Goal: Task Accomplishment & Management: Use online tool/utility

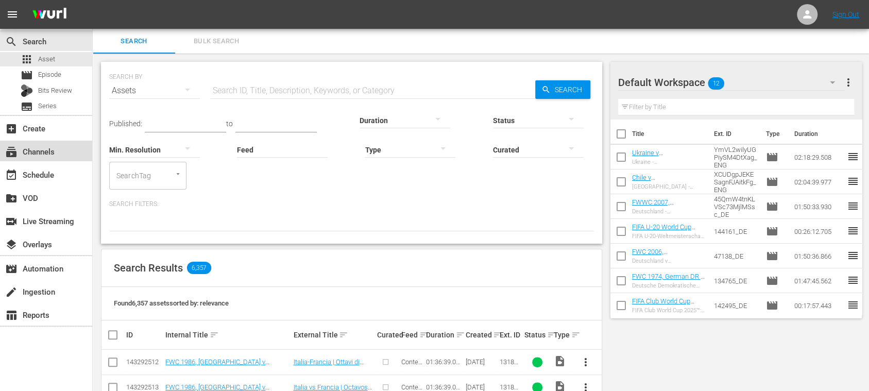
click at [42, 155] on div "subscriptions Channels" at bounding box center [29, 149] width 58 height 9
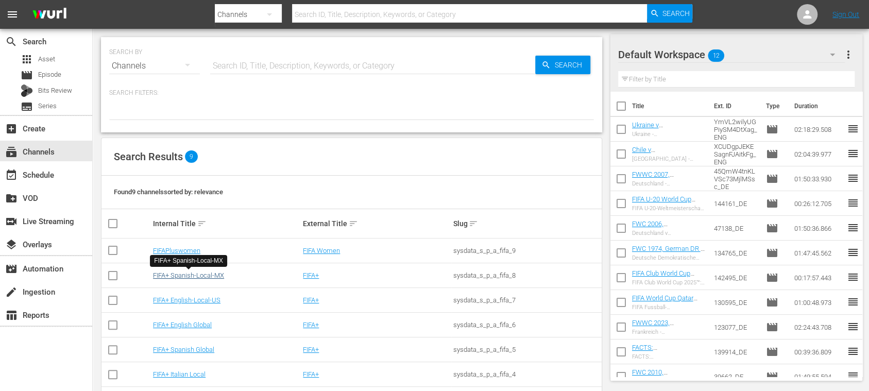
scroll to position [89, 0]
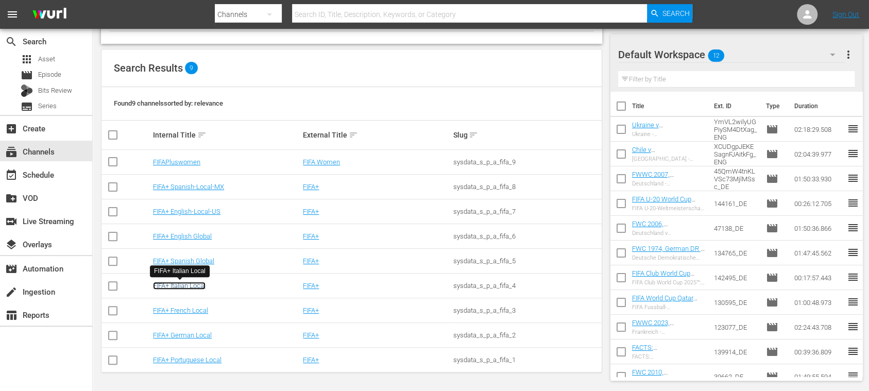
click at [186, 283] on link "FIFA+ Italian Local" at bounding box center [179, 286] width 53 height 8
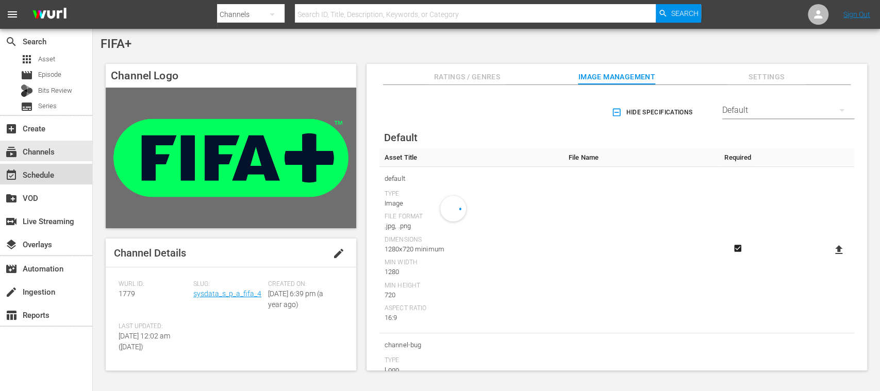
click at [47, 177] on div "event_available Schedule" at bounding box center [29, 173] width 58 height 9
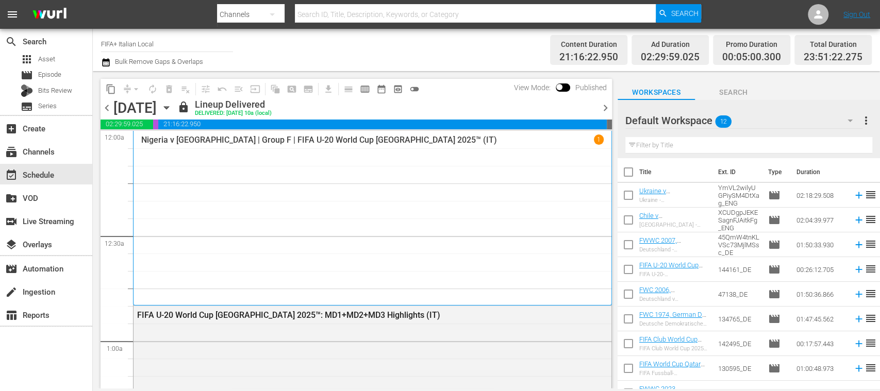
click at [607, 107] on span "chevron_right" at bounding box center [605, 108] width 13 height 13
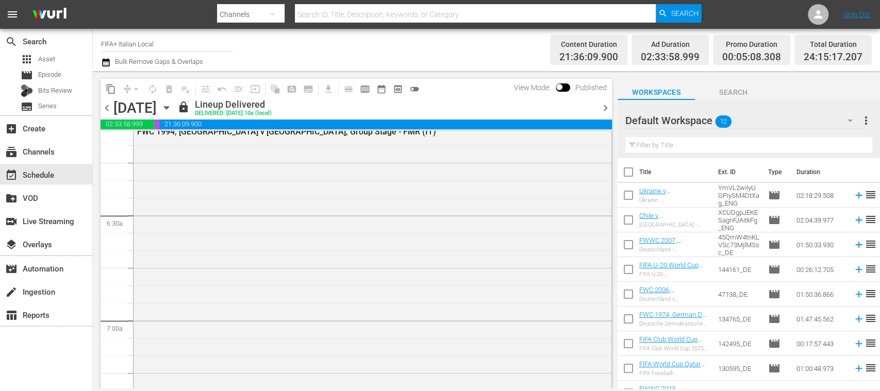
scroll to position [1466, 0]
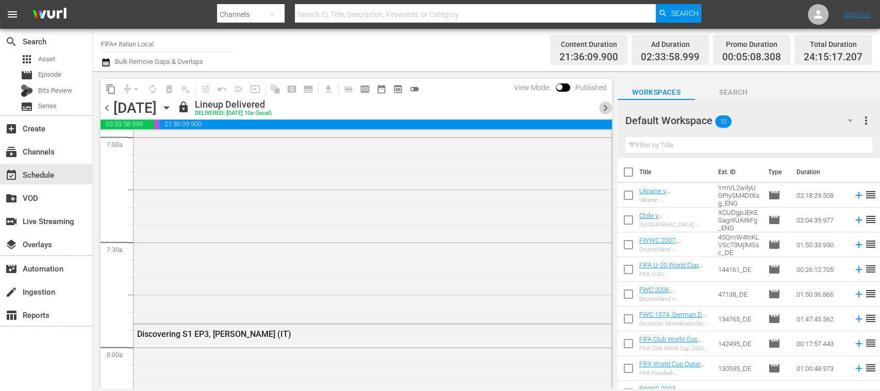
click at [604, 106] on span "chevron_right" at bounding box center [605, 108] width 13 height 13
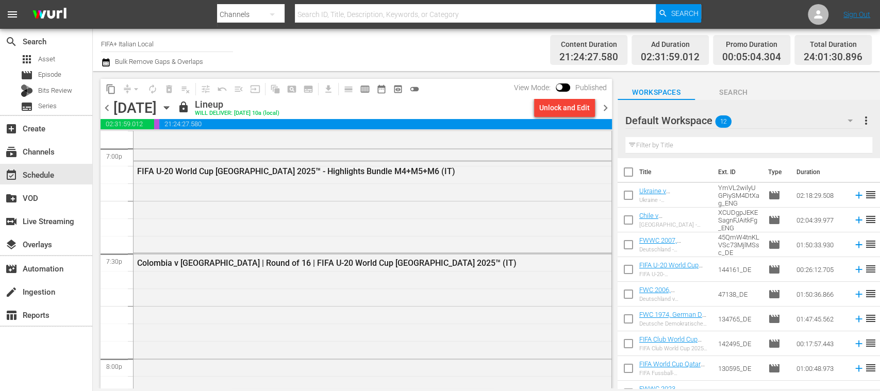
scroll to position [4024, 0]
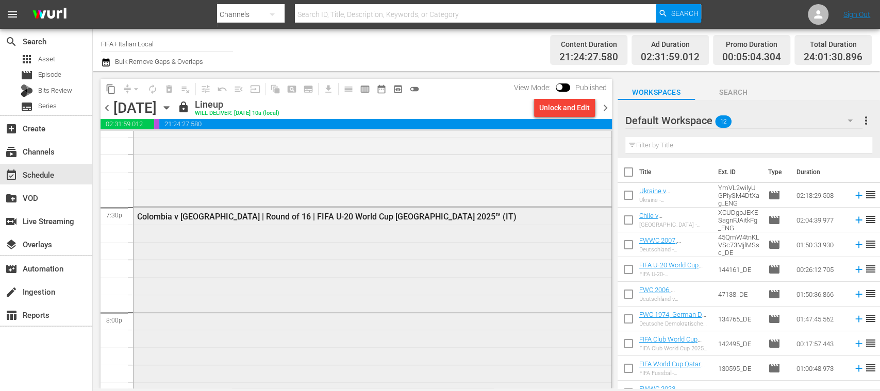
click at [384, 214] on div "Colombia v South Africa | Round of 16 | FIFA U-20 World Cup Chile 2025™ (IT)" at bounding box center [344, 216] width 415 height 10
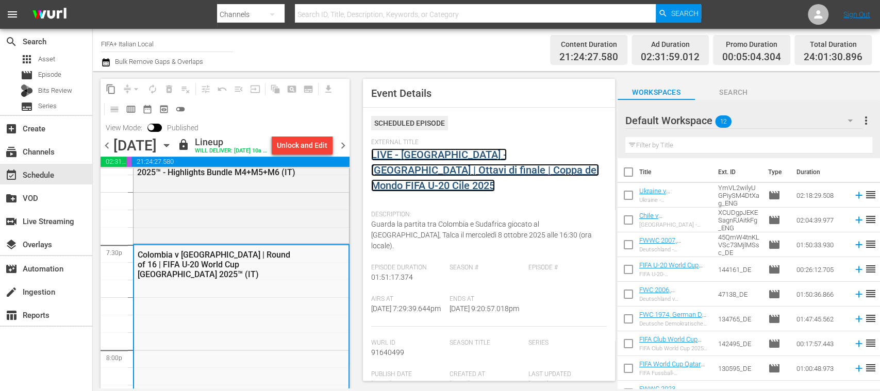
click at [445, 154] on link "LIVE - Colombia - Sudafrica | Ottavi di finale | Coppa del Mondo FIFA U-20 Cile…" at bounding box center [485, 169] width 228 height 43
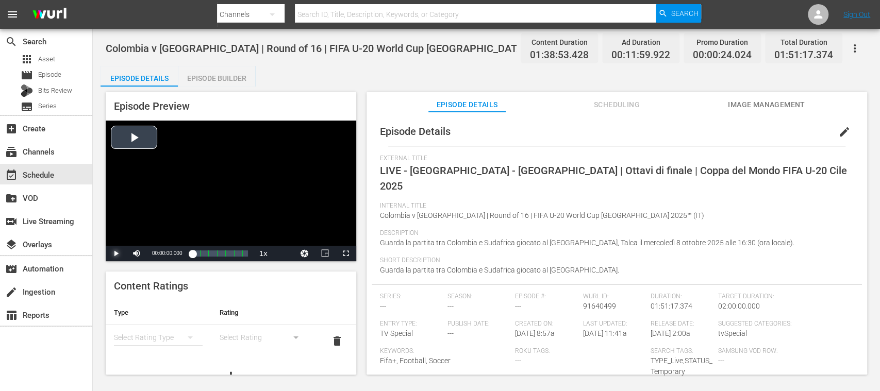
click at [116, 254] on span "Video Player" at bounding box center [116, 254] width 0 height 0
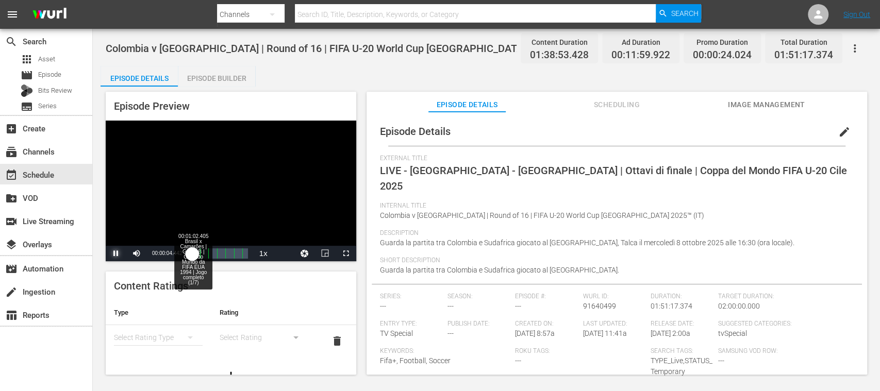
drag, startPoint x: 194, startPoint y: 255, endPoint x: 203, endPoint y: 254, distance: 8.3
click at [192, 254] on div "00:00:04.667" at bounding box center [192, 253] width 0 height 10
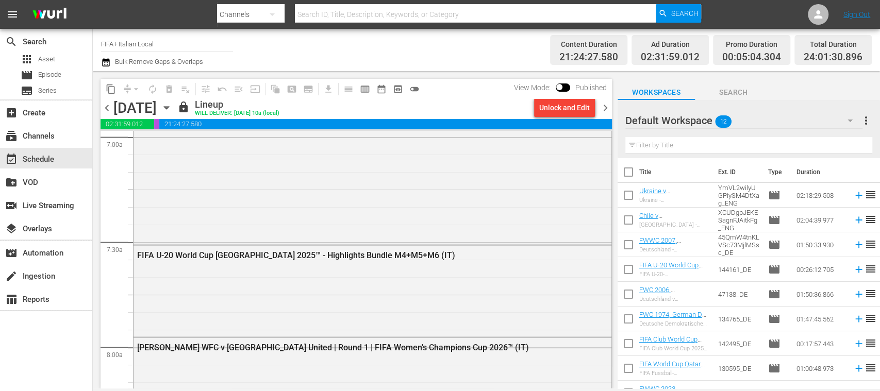
scroll to position [1649, 0]
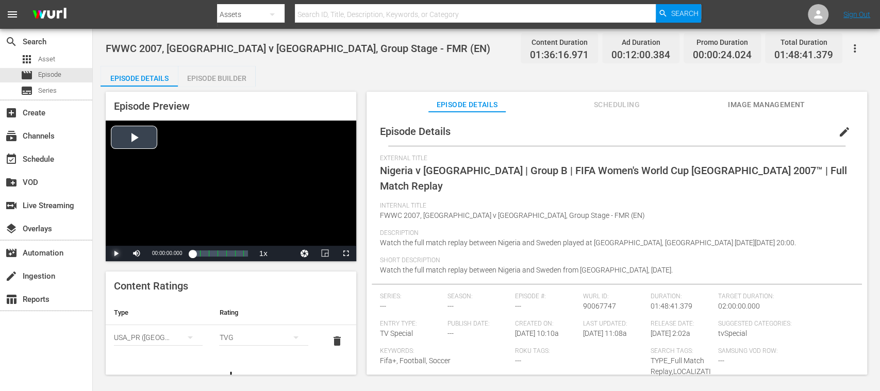
click at [116, 254] on span "Video Player" at bounding box center [116, 254] width 0 height 0
click at [200, 252] on div "Loaded : 0.93% 00:14:13.264 00:00:11.237 Cue Point 1: 00:15:00.000" at bounding box center [219, 253] width 55 height 10
click at [200, 252] on div "00:01:14.021" at bounding box center [196, 253] width 8 height 10
click at [116, 254] on span "Video Player" at bounding box center [116, 254] width 0 height 0
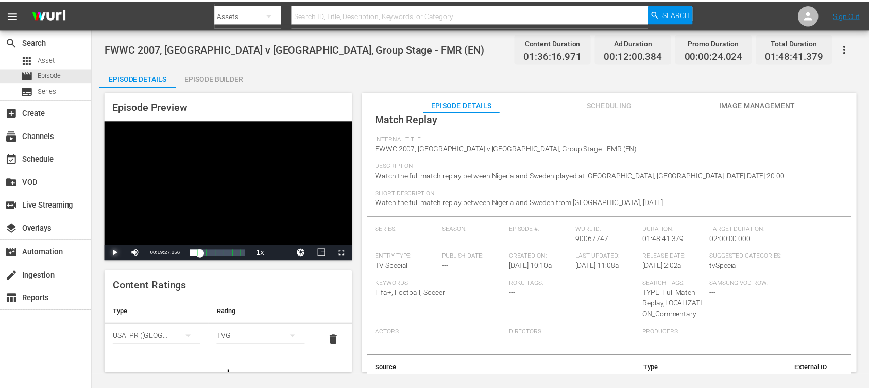
scroll to position [91, 0]
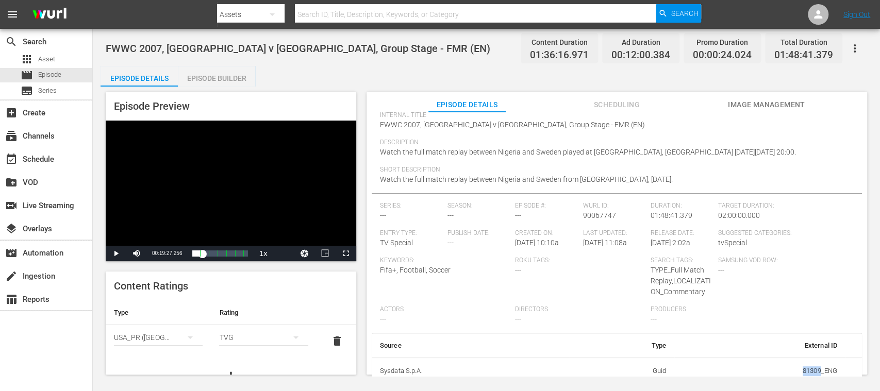
drag, startPoint x: 792, startPoint y: 365, endPoint x: 814, endPoint y: 367, distance: 22.3
click at [814, 367] on td "81309_ENG" at bounding box center [759, 371] width 171 height 27
copy td "81309"
click at [342, 11] on input "text" at bounding box center [475, 14] width 361 height 25
paste input "81309"
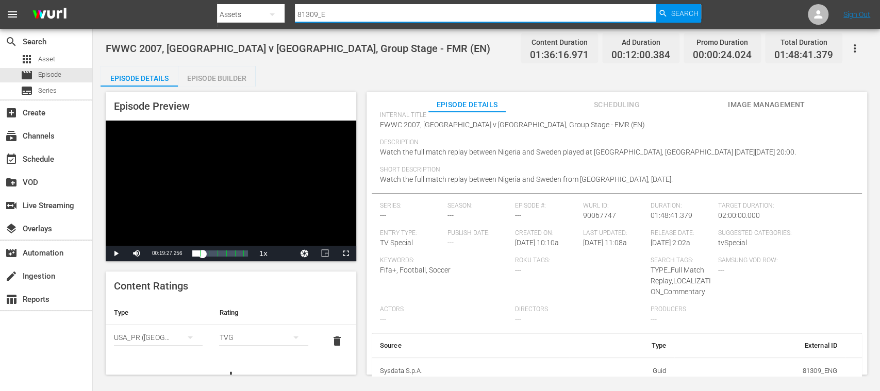
type input "81309_ES"
